Goal: Information Seeking & Learning: Check status

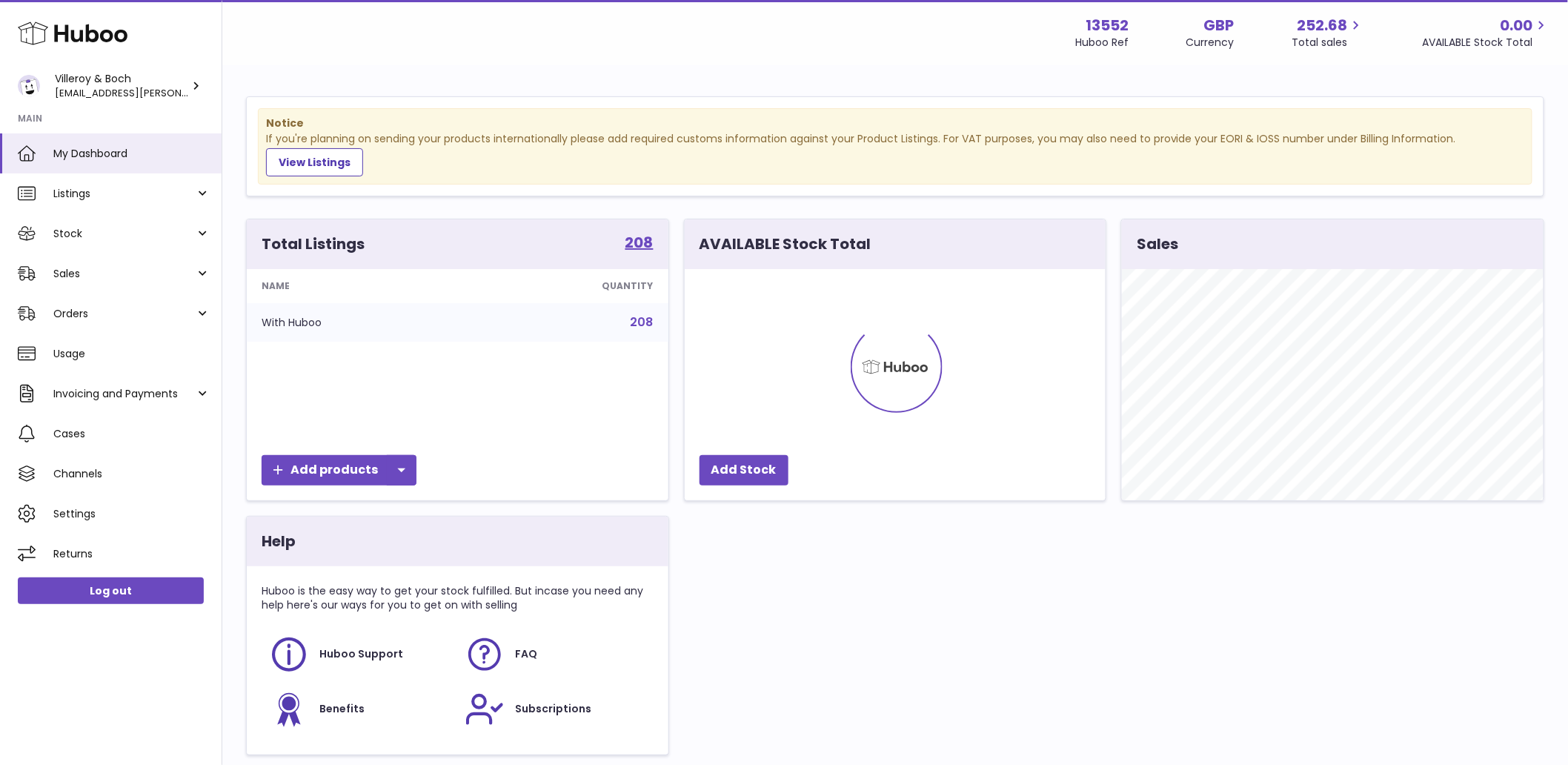
scroll to position [231, 421]
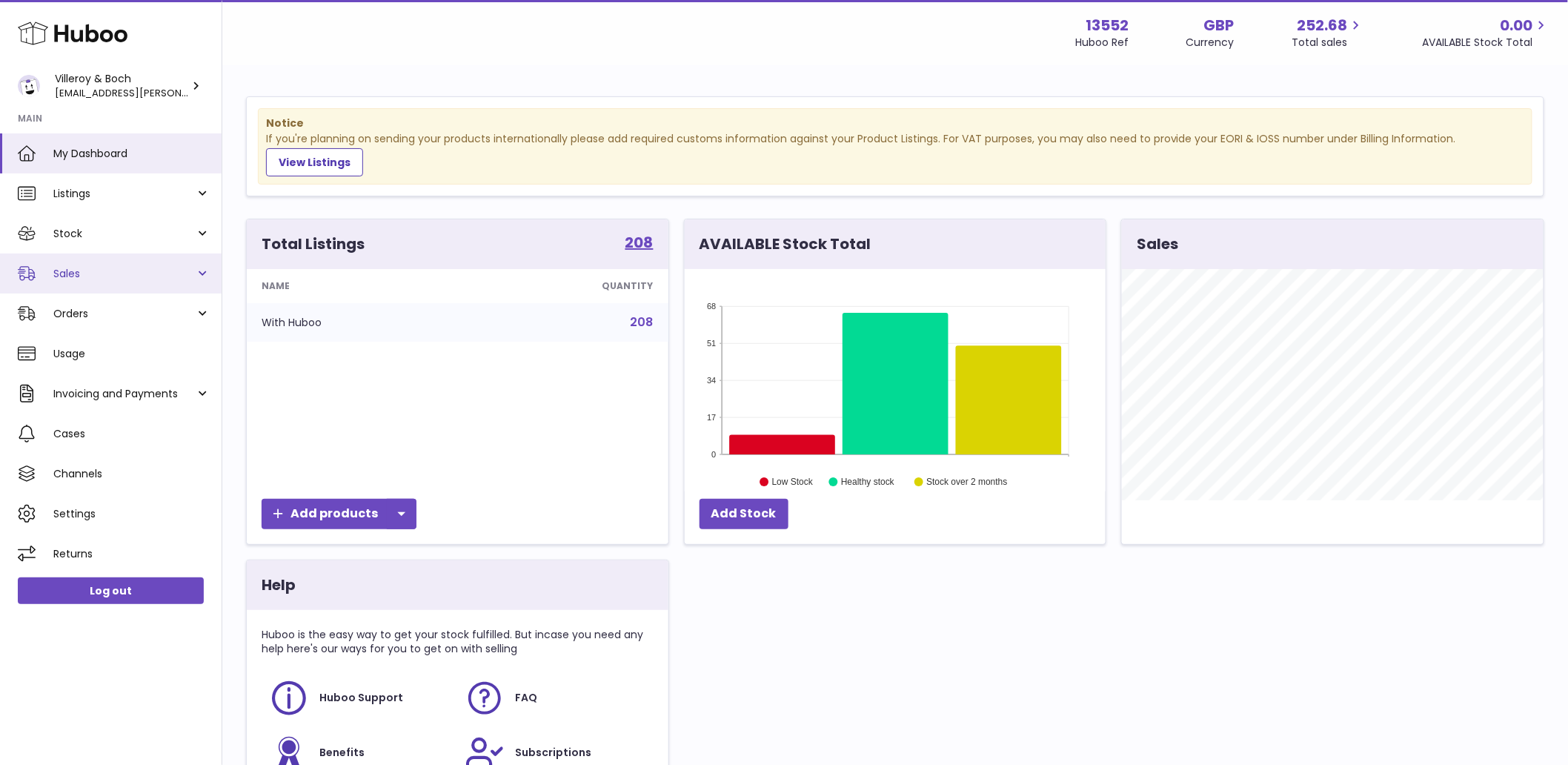
click at [100, 276] on span "Sales" at bounding box center [124, 274] width 142 height 14
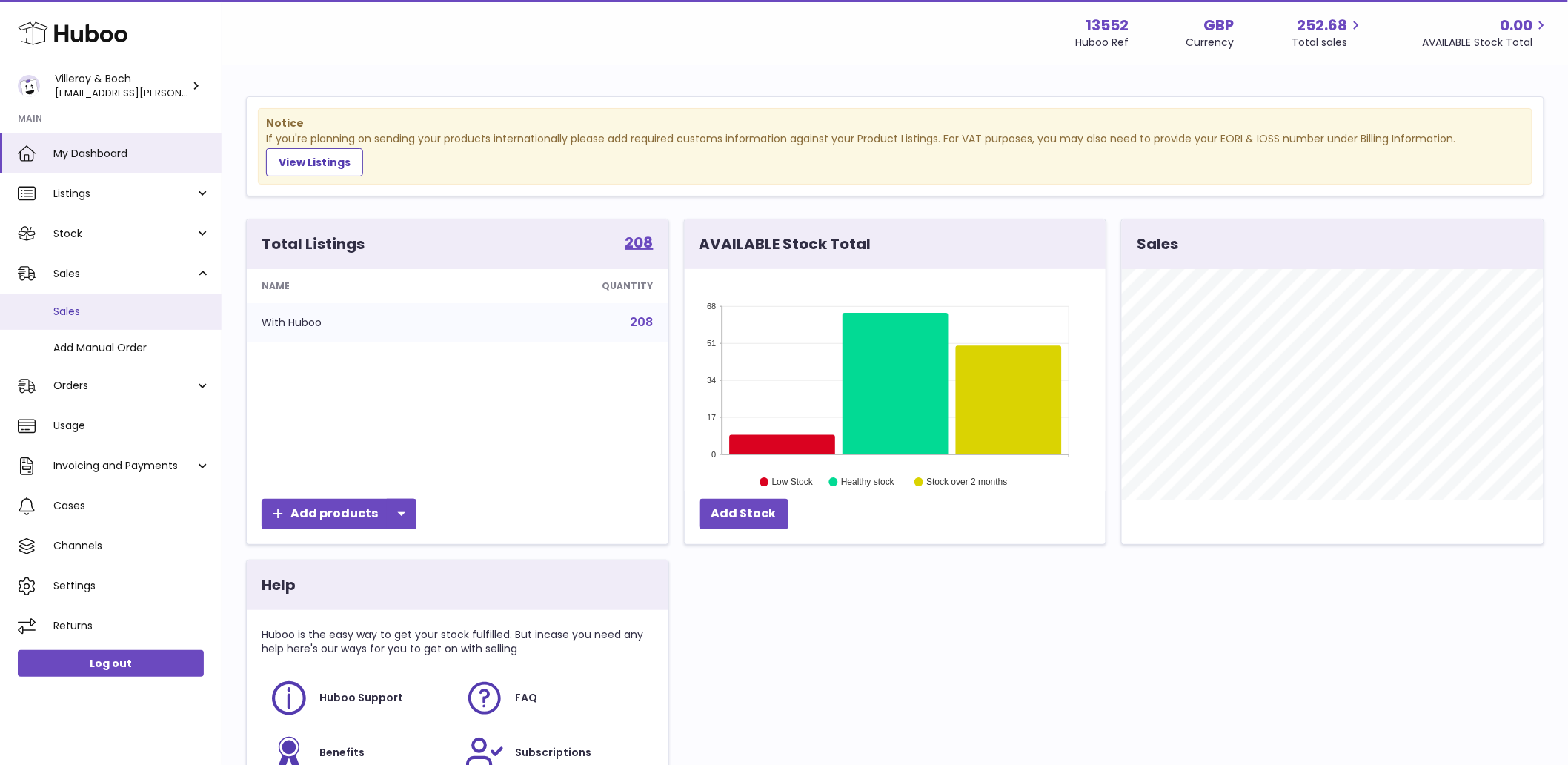
click at [101, 314] on span "Sales" at bounding box center [132, 311] width 157 height 14
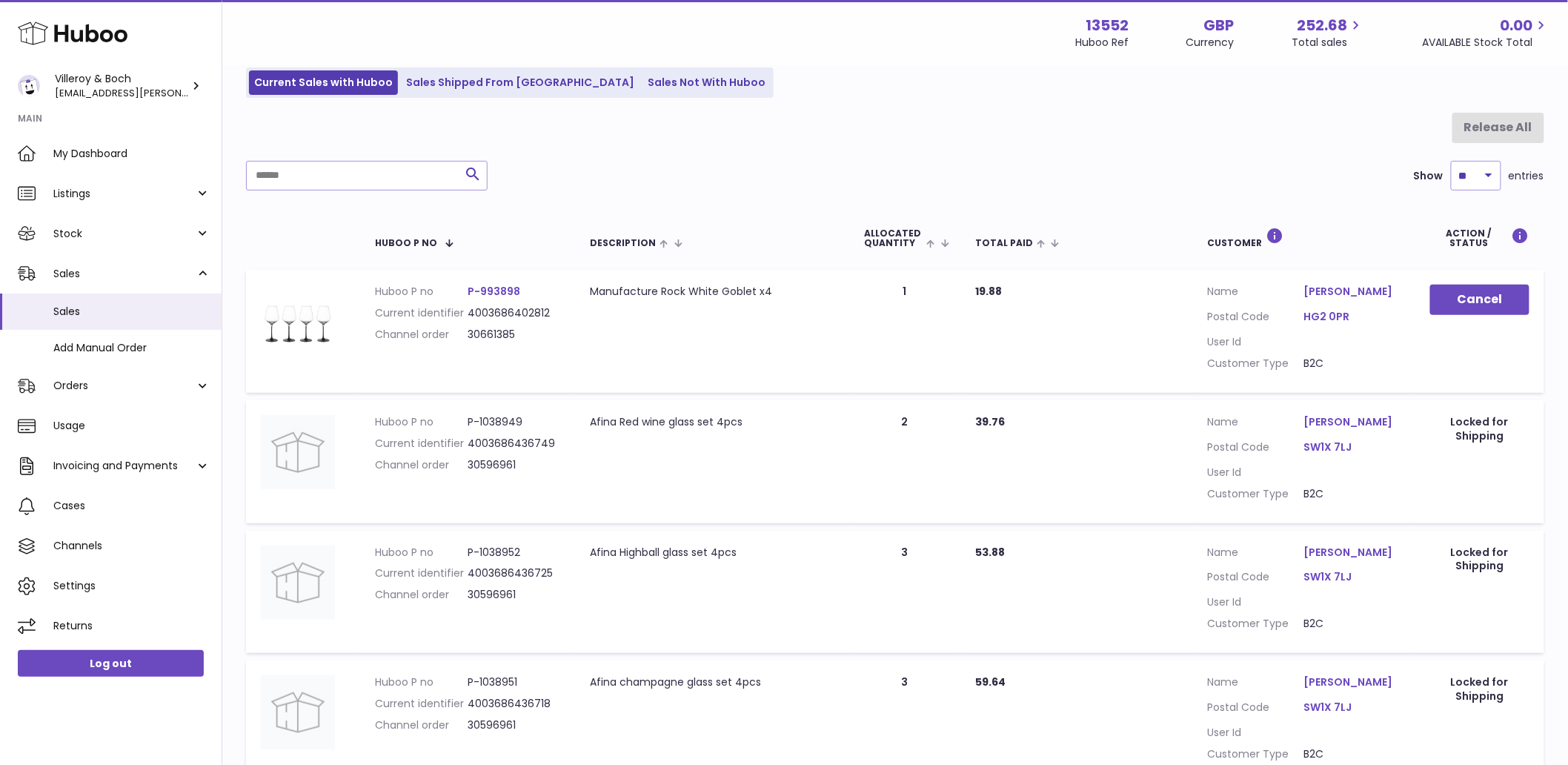
scroll to position [329, 0]
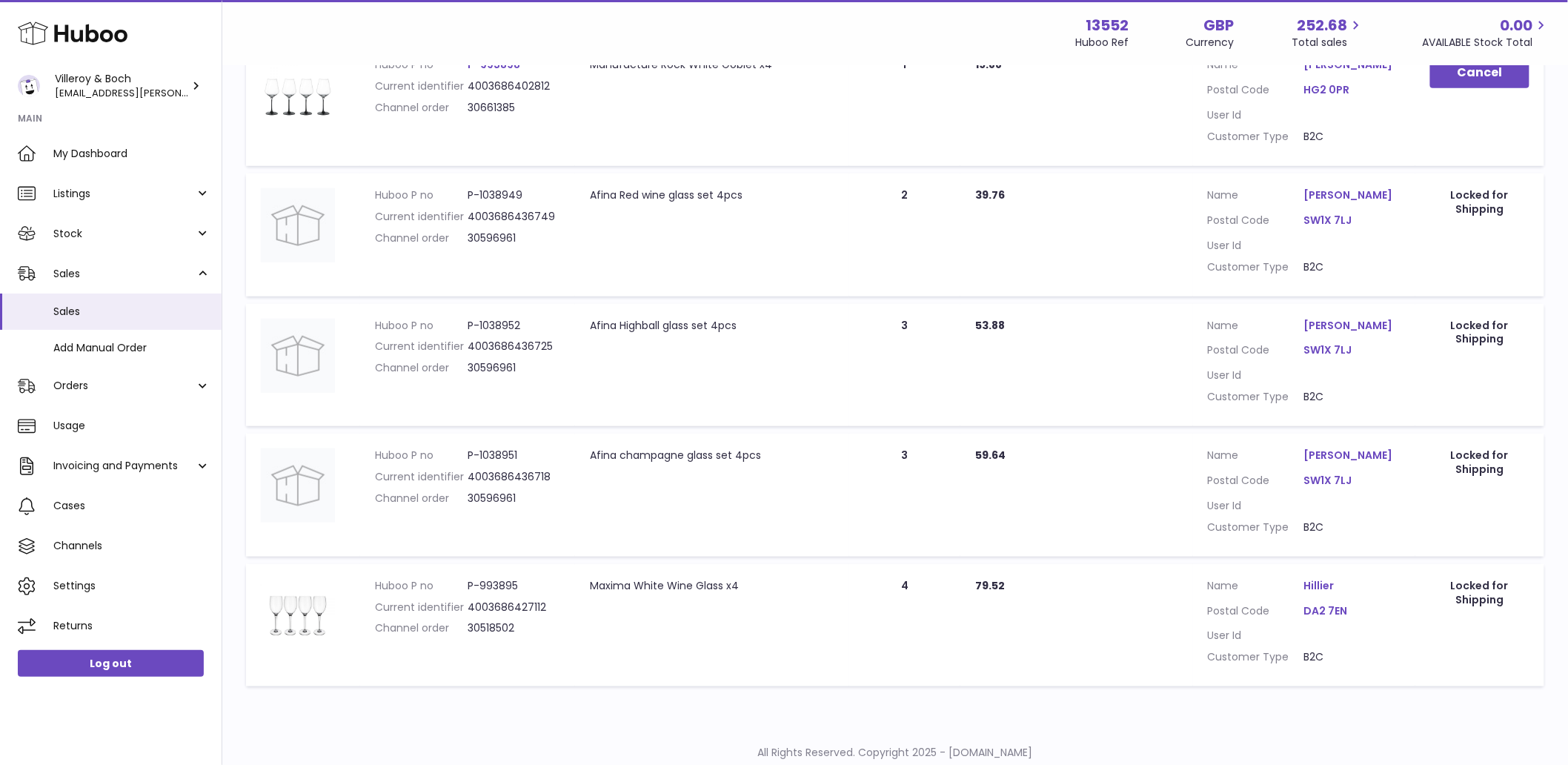
click at [1309, 581] on link "Hillier" at bounding box center [1352, 586] width 97 height 14
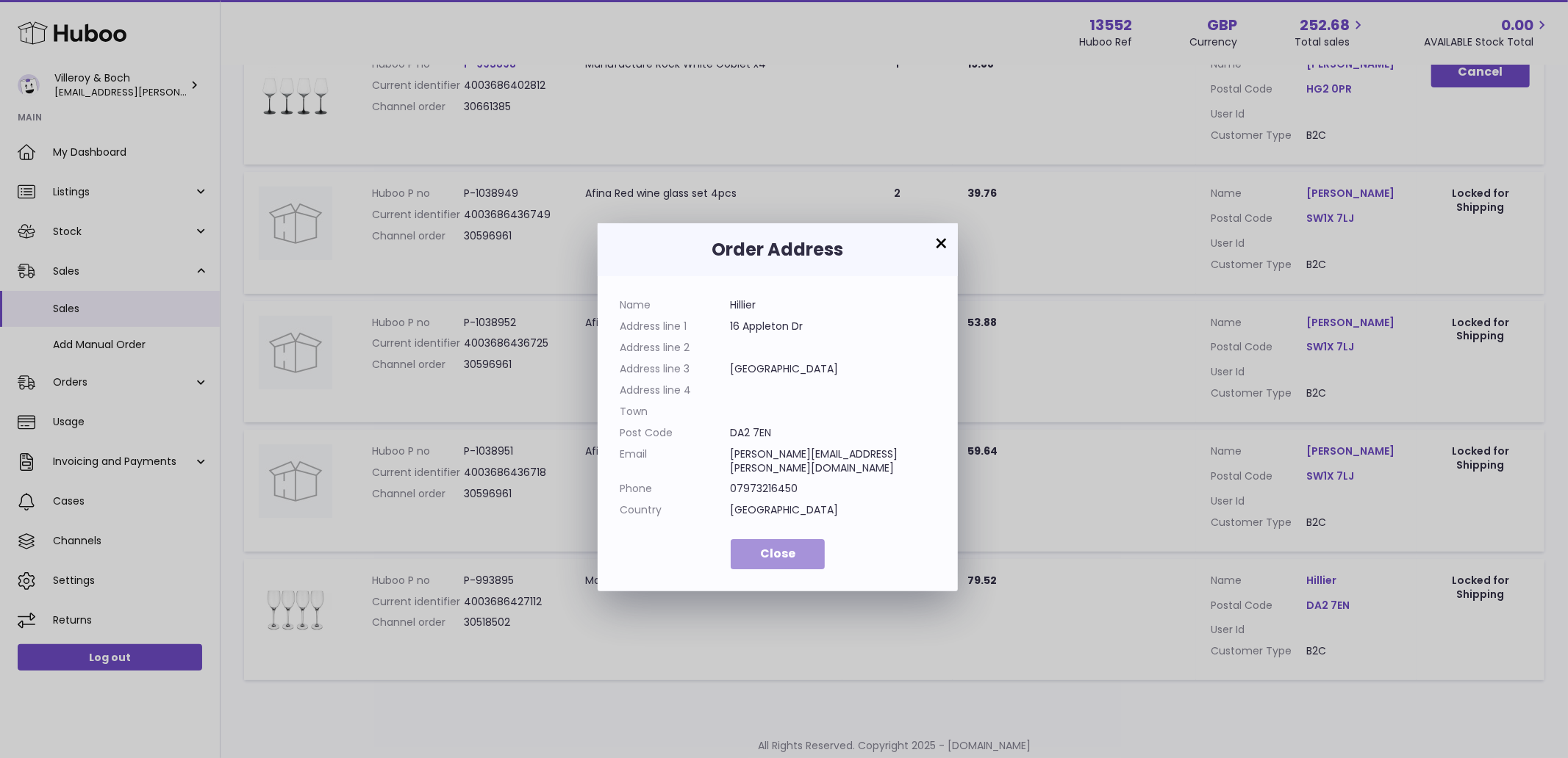
click at [775, 545] on span "Close" at bounding box center [777, 554] width 35 height 17
